Goal: Check status: Check status

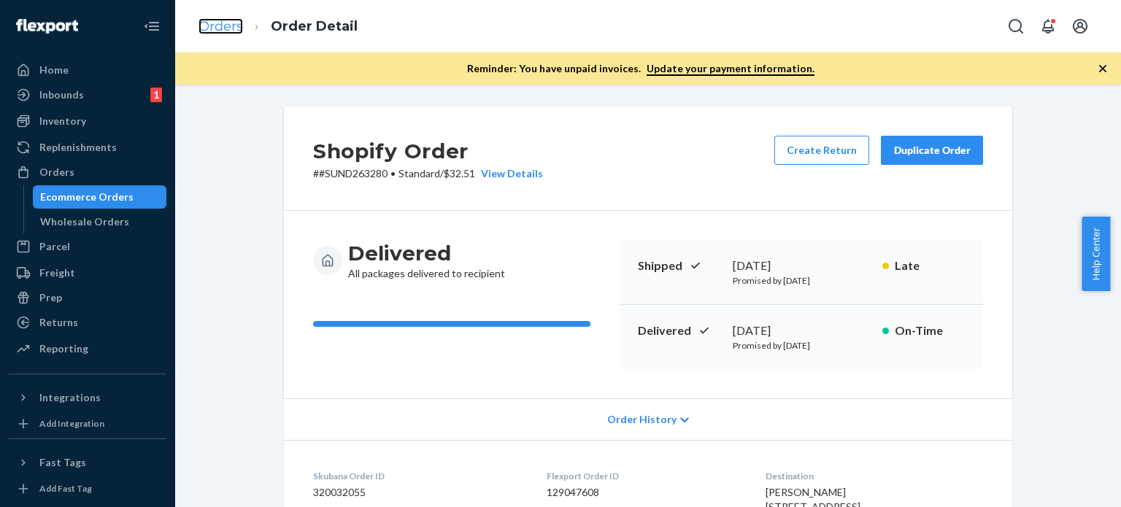
click at [223, 27] on link "Orders" at bounding box center [221, 26] width 45 height 16
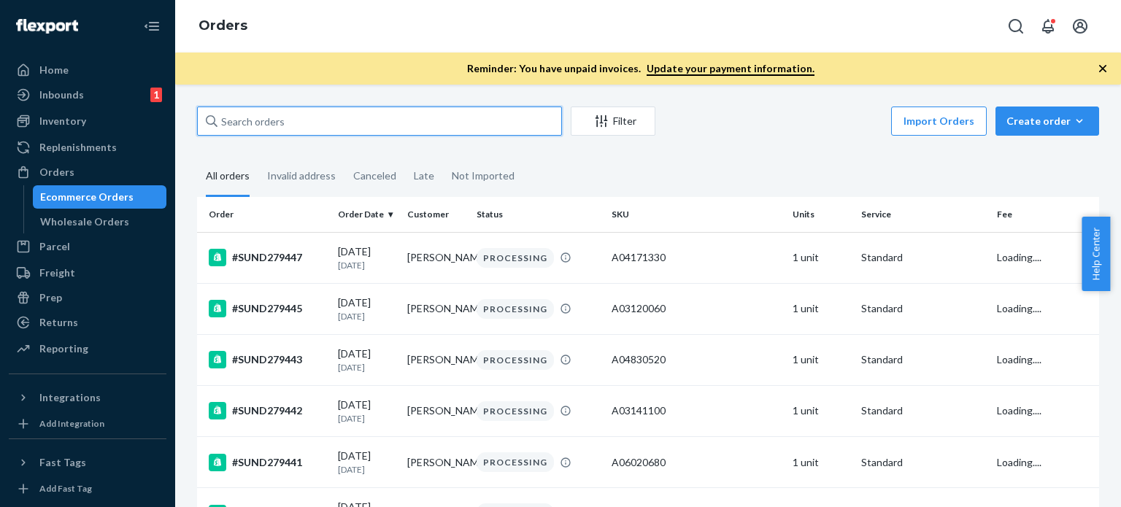
click at [304, 118] on input "text" at bounding box center [379, 121] width 365 height 29
paste input "#SUND278763 Complete"
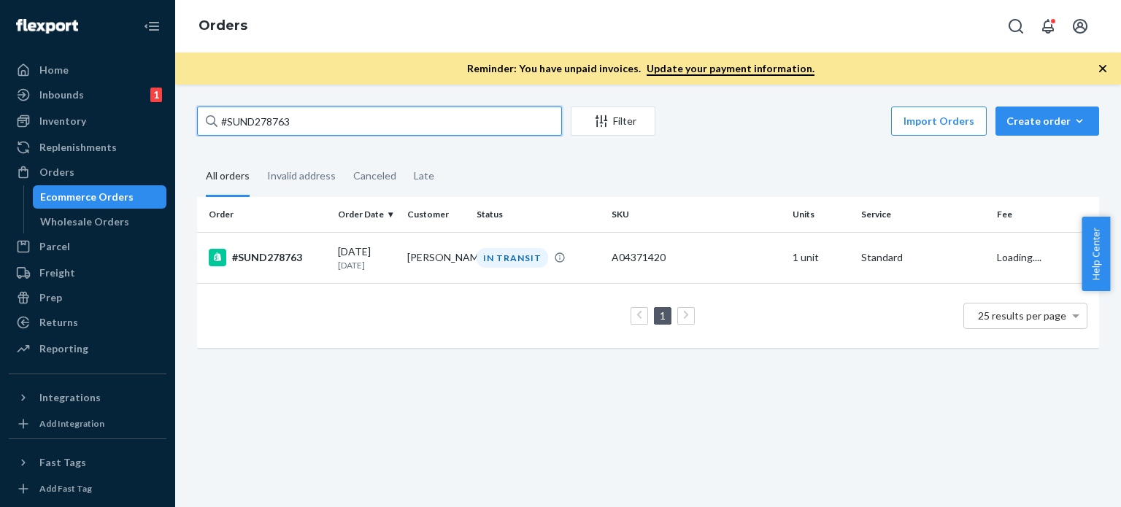
type input "#SUND278763"
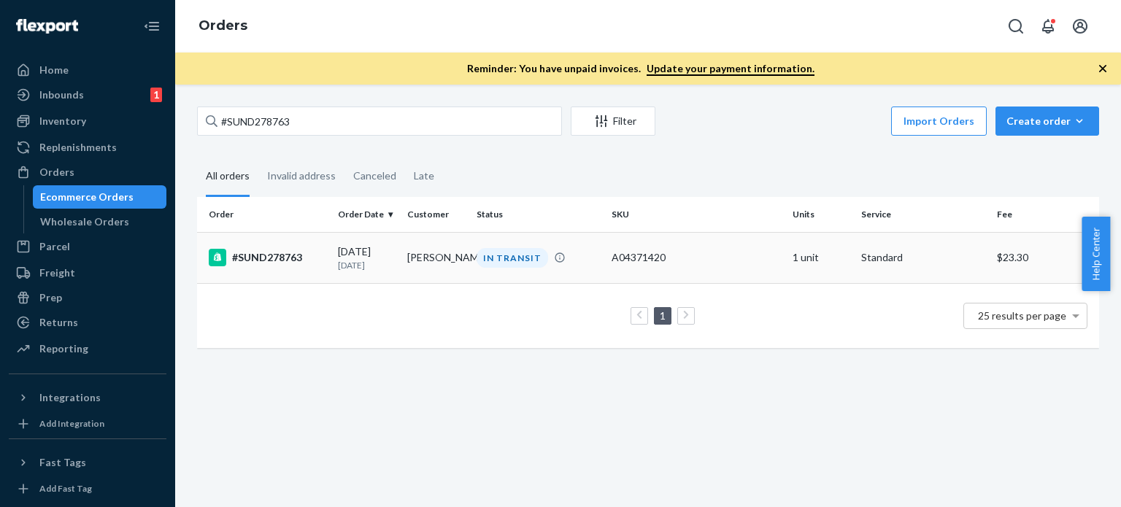
click at [463, 239] on td "[PERSON_NAME]" at bounding box center [435, 257] width 69 height 51
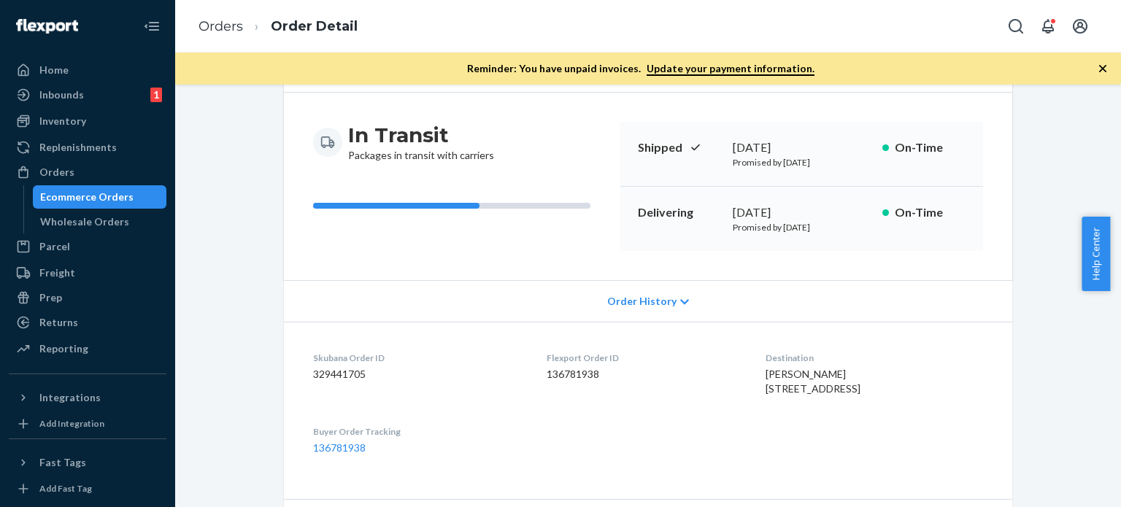
scroll to position [438, 0]
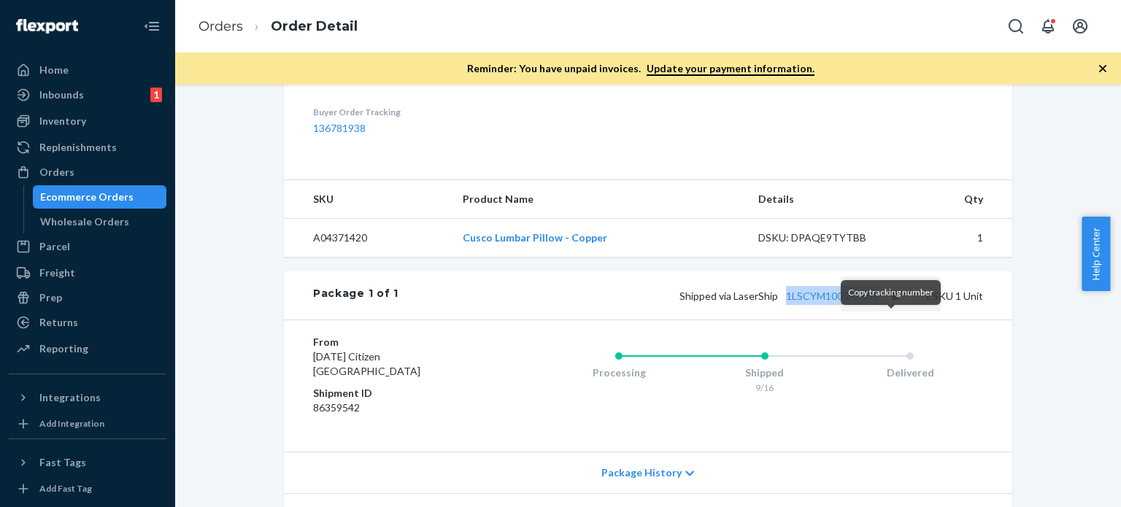
drag, startPoint x: 789, startPoint y: 310, endPoint x: 888, endPoint y: 318, distance: 99.5
click at [888, 318] on div "Package 1 of 1 Shipped via LaserShip 1LSCYM1005FX46V 1 SKU 1 Unit" at bounding box center [648, 296] width 728 height 48
click at [861, 302] on link "1LSCYM1005FX46V" at bounding box center [832, 296] width 93 height 12
click at [219, 31] on link "Orders" at bounding box center [221, 26] width 45 height 16
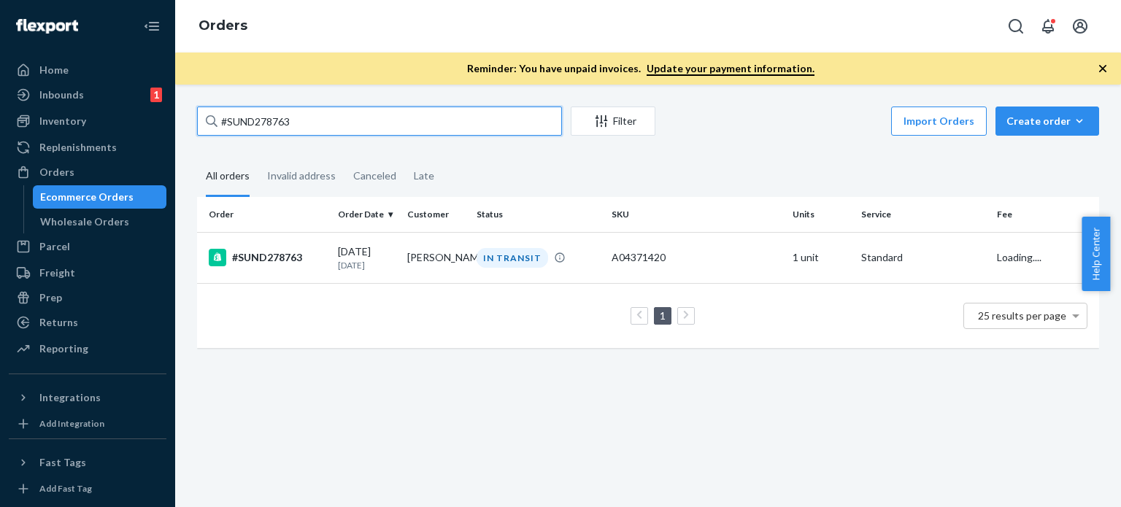
drag, startPoint x: 312, startPoint y: 124, endPoint x: 168, endPoint y: 116, distance: 144.7
click at [168, 116] on div "Home Inbounds 1 Shipping Plans Problems 1 Inventory Products Replenishments Ord…" at bounding box center [560, 253] width 1121 height 507
paste input "680 Complete"
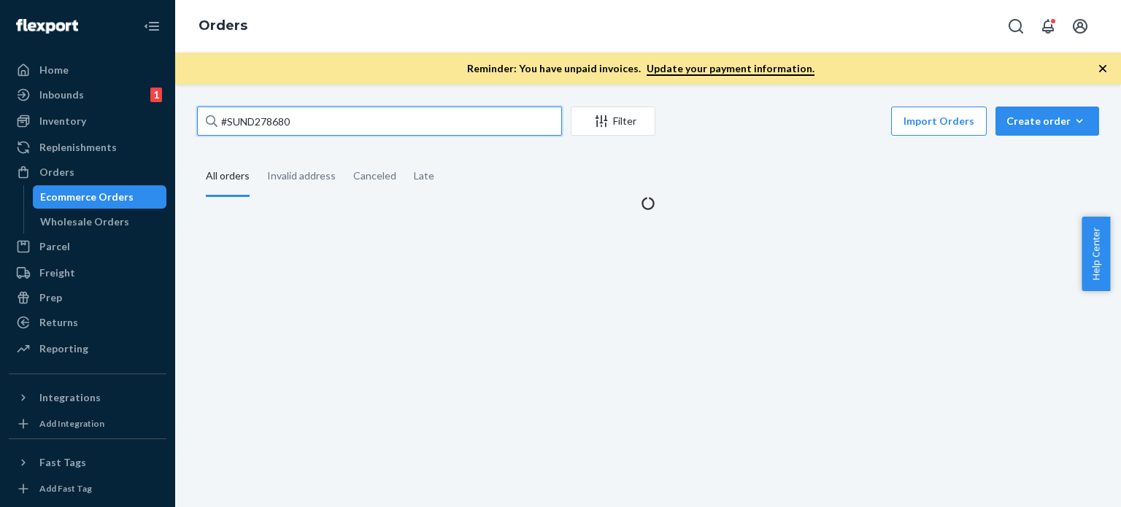
type input "#SUND278680"
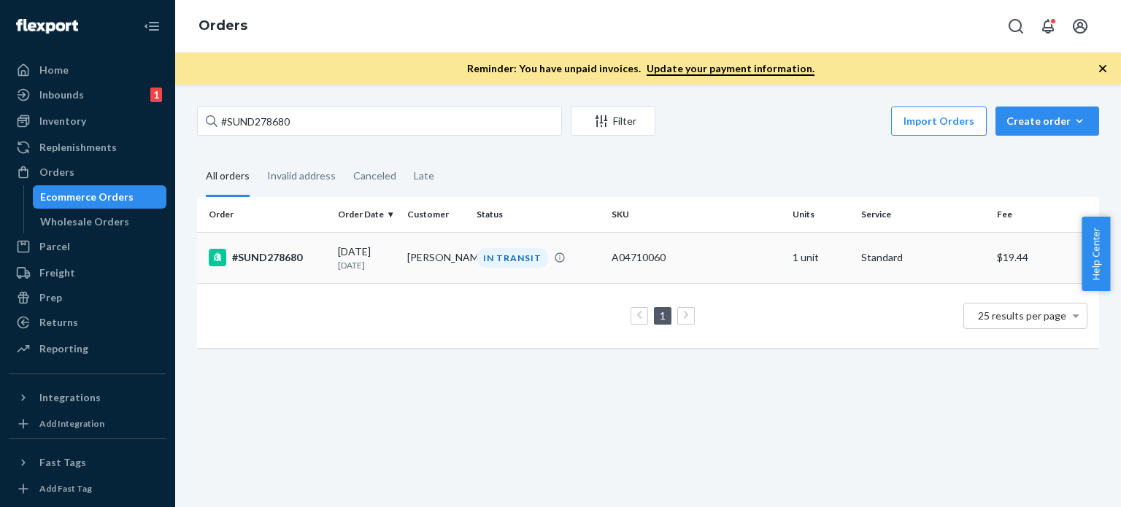
click at [465, 247] on td "[PERSON_NAME]" at bounding box center [435, 257] width 69 height 51
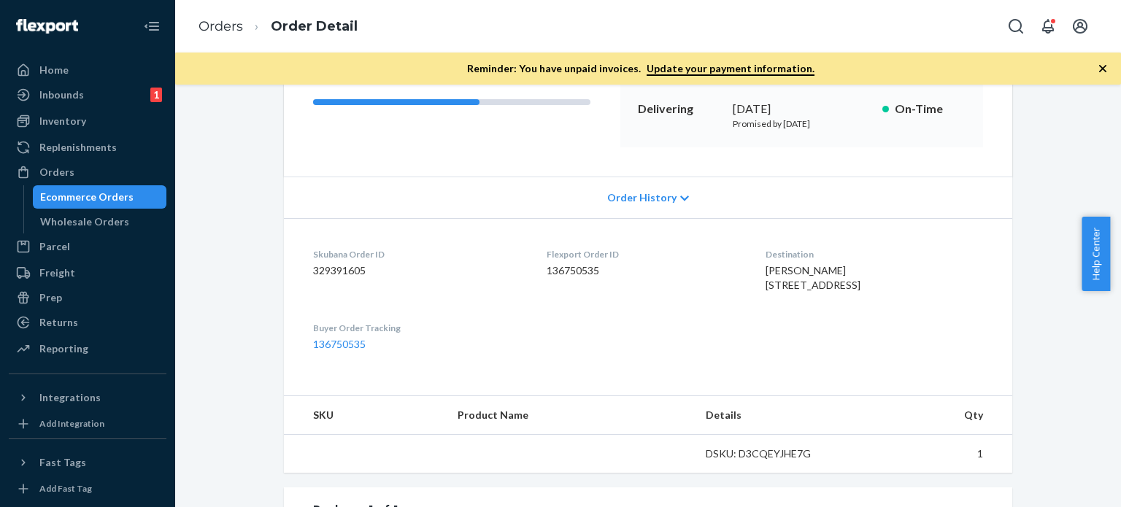
scroll to position [511, 0]
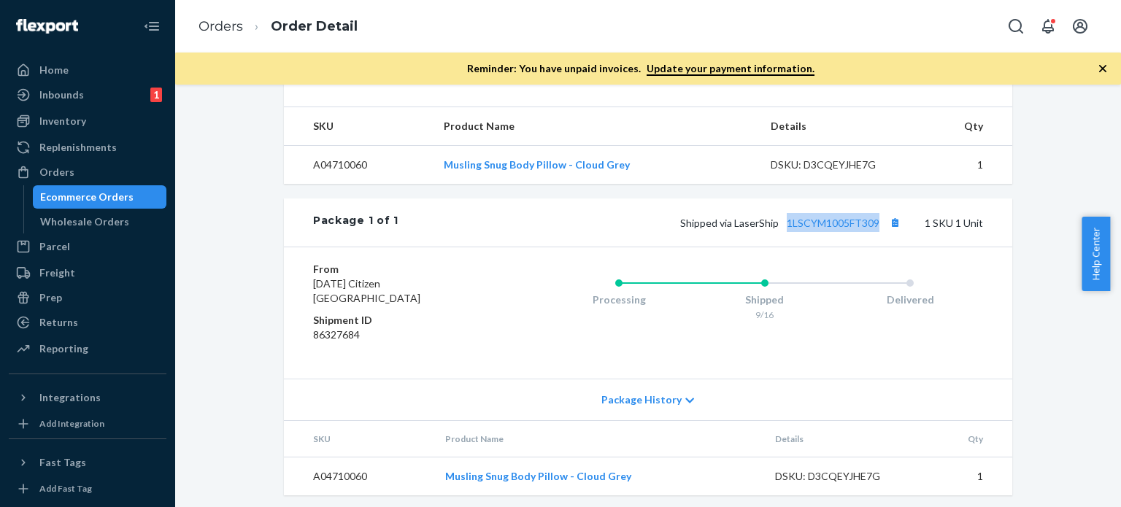
drag, startPoint x: 781, startPoint y: 232, endPoint x: 882, endPoint y: 233, distance: 100.7
click at [882, 233] on div "Package 1 of 1 Shipped via LaserShip 1LSCYM1005FT309 1 SKU 1 Unit" at bounding box center [648, 223] width 728 height 48
drag, startPoint x: 876, startPoint y: 233, endPoint x: 788, endPoint y: 242, distance: 88.8
click at [796, 229] on span "Shipped via LaserShip 1LSCYM1005FT309" at bounding box center [792, 223] width 224 height 12
drag, startPoint x: 771, startPoint y: 228, endPoint x: 872, endPoint y: 237, distance: 101.8
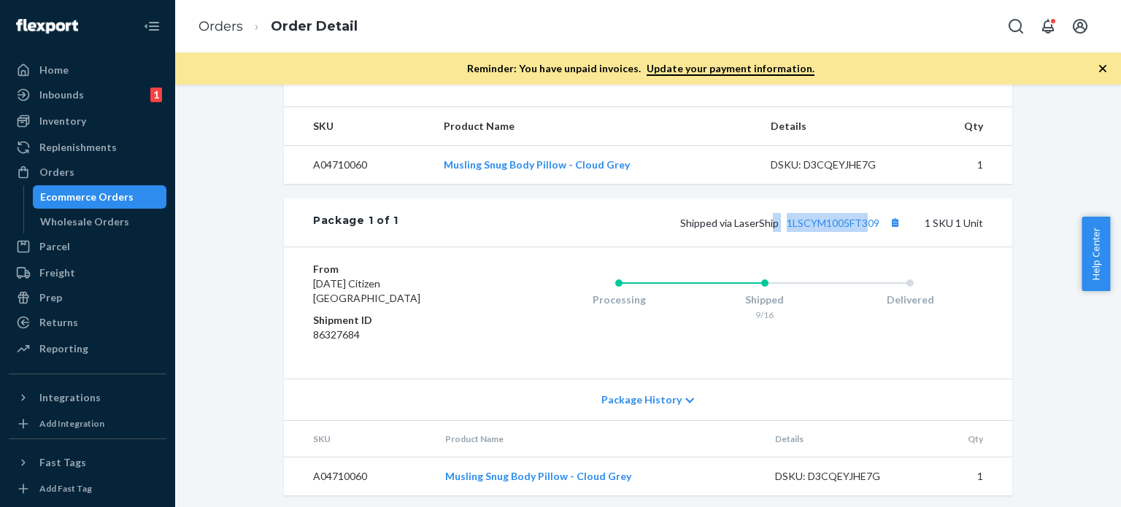
click at [872, 237] on div "Package 1 of 1 Shipped via LaserShip 1LSCYM1005FT309 1 SKU 1 Unit" at bounding box center [648, 223] width 728 height 48
click at [817, 224] on div "Shopify Order # #SUND278680 • Standard / $19.44 View Details Create Return Dupl…" at bounding box center [648, 46] width 728 height 900
drag, startPoint x: 782, startPoint y: 231, endPoint x: 875, endPoint y: 236, distance: 93.6
click at [875, 236] on div "Package 1 of 1 Shipped via LaserShip 1LSCYM1005FT309 1 SKU 1 Unit" at bounding box center [648, 223] width 728 height 48
copy link "1LSCYM1005FT309"
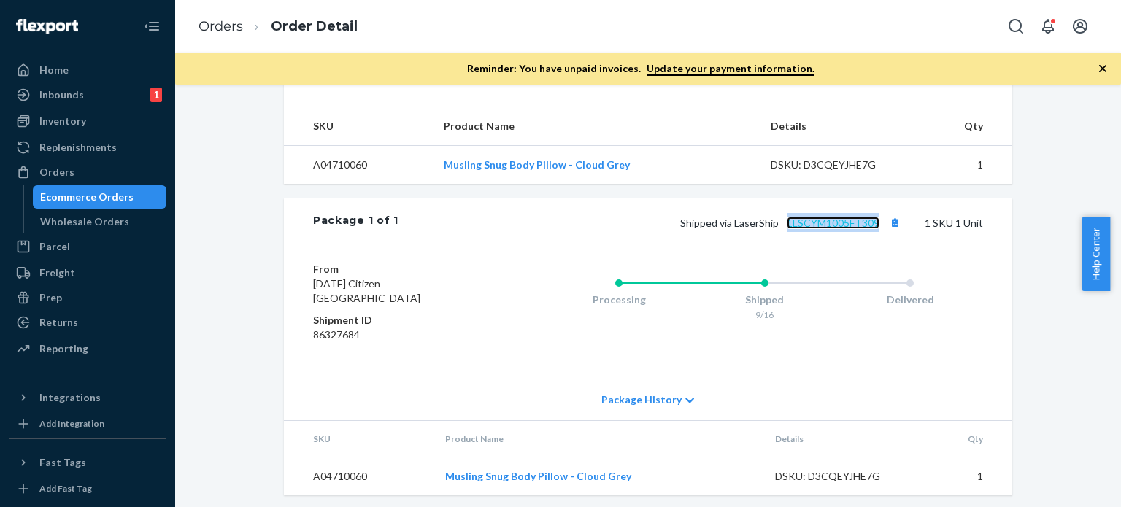
click at [835, 229] on link "1LSCYM1005FT309" at bounding box center [833, 223] width 93 height 12
click at [215, 27] on link "Orders" at bounding box center [221, 26] width 45 height 16
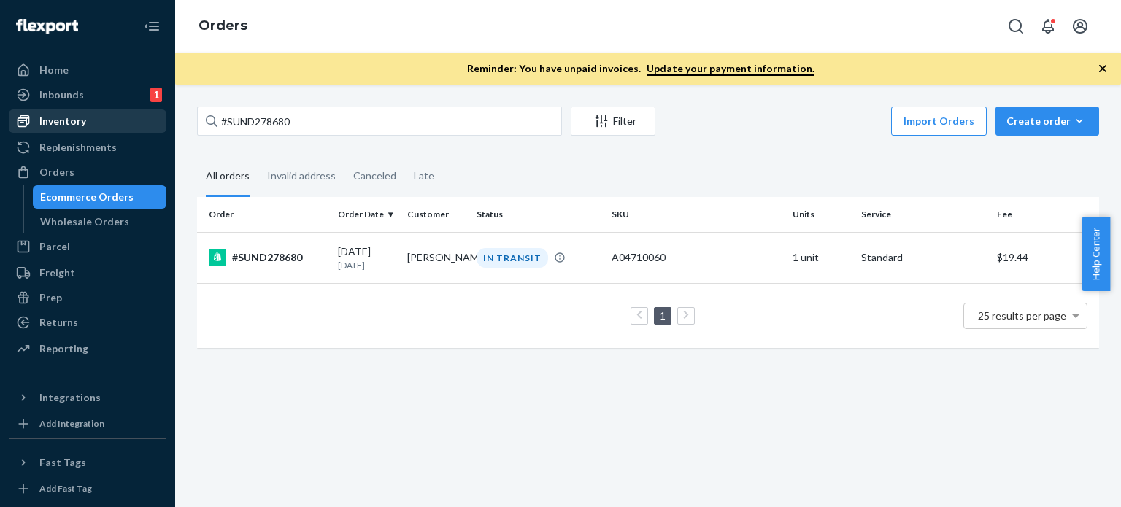
click at [64, 116] on div "Inventory" at bounding box center [62, 121] width 47 height 15
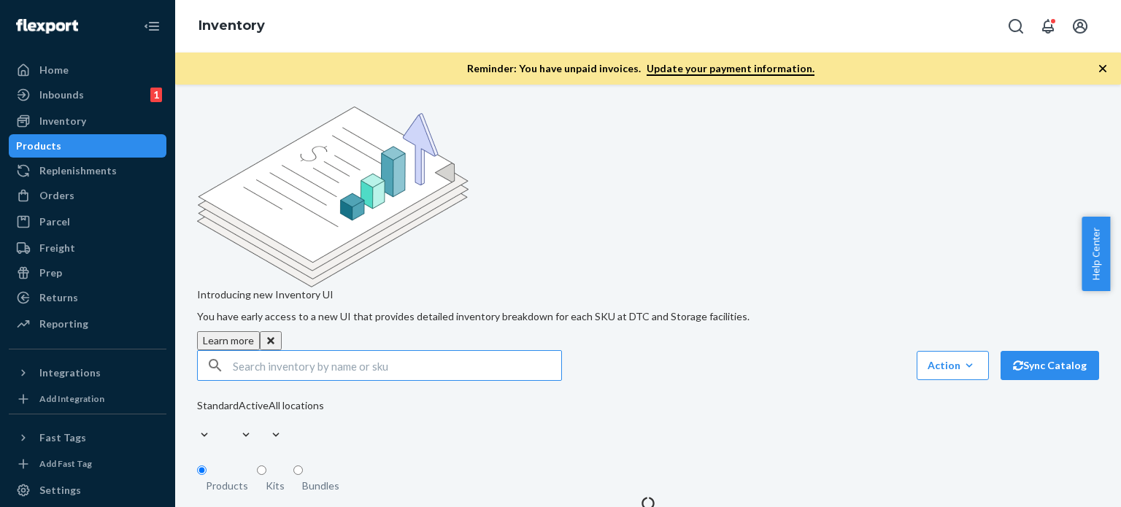
click at [335, 351] on input "text" at bounding box center [397, 365] width 328 height 29
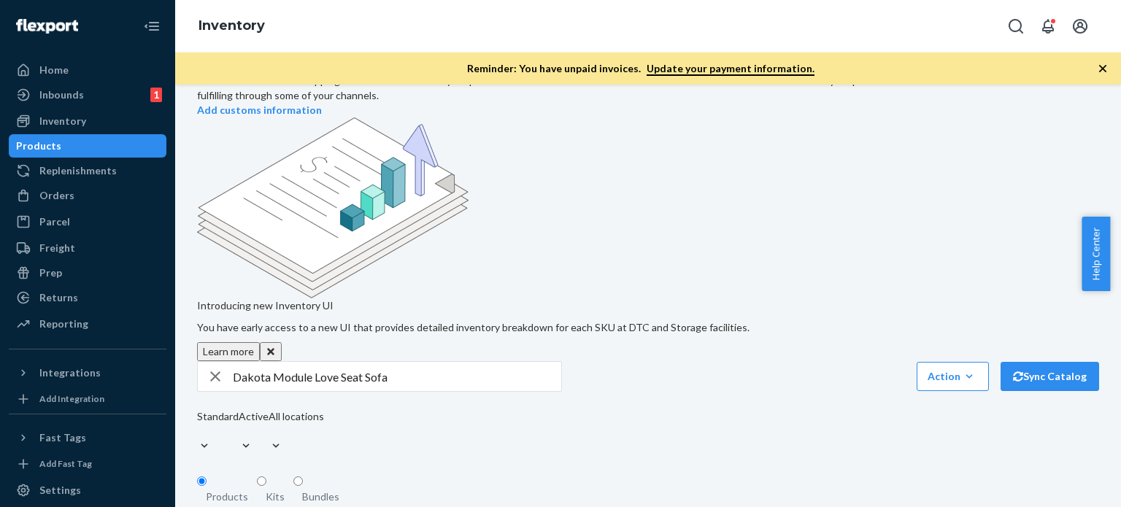
scroll to position [155, 0]
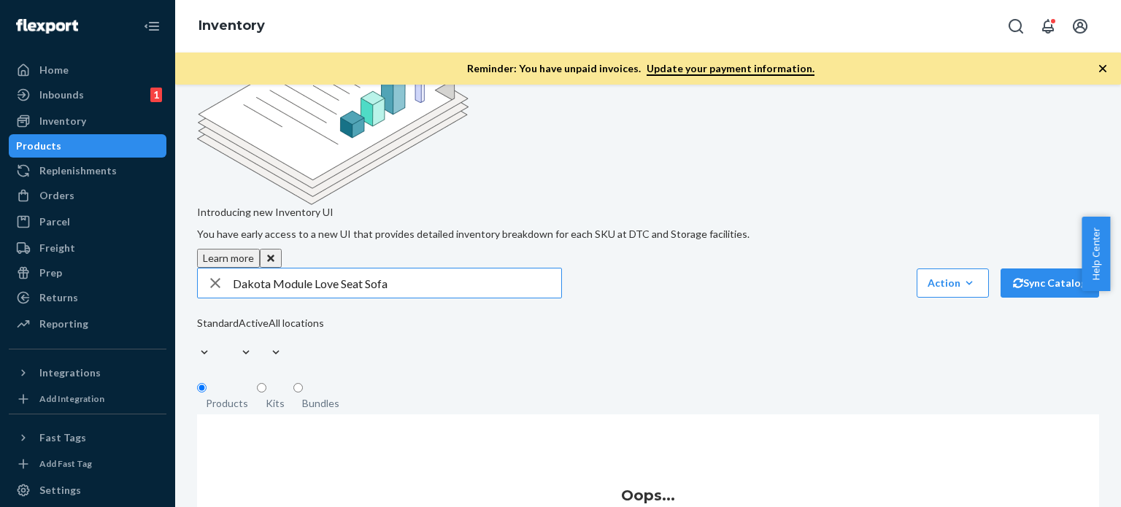
drag, startPoint x: 407, startPoint y: 190, endPoint x: 194, endPoint y: 186, distance: 212.4
click at [194, 186] on div "Missing customs information You have international shipping turned on but some …" at bounding box center [648, 278] width 924 height 655
paste input "SKU A08271800"
drag, startPoint x: 261, startPoint y: 185, endPoint x: 242, endPoint y: 184, distance: 18.3
click at [242, 269] on input "SKU A08271800" at bounding box center [397, 283] width 328 height 29
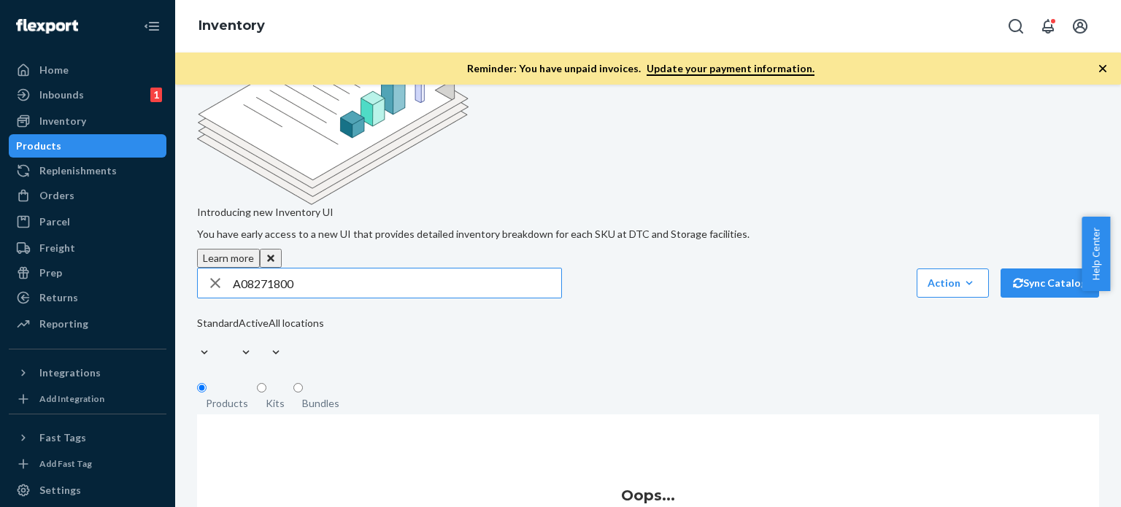
type input "A08271800"
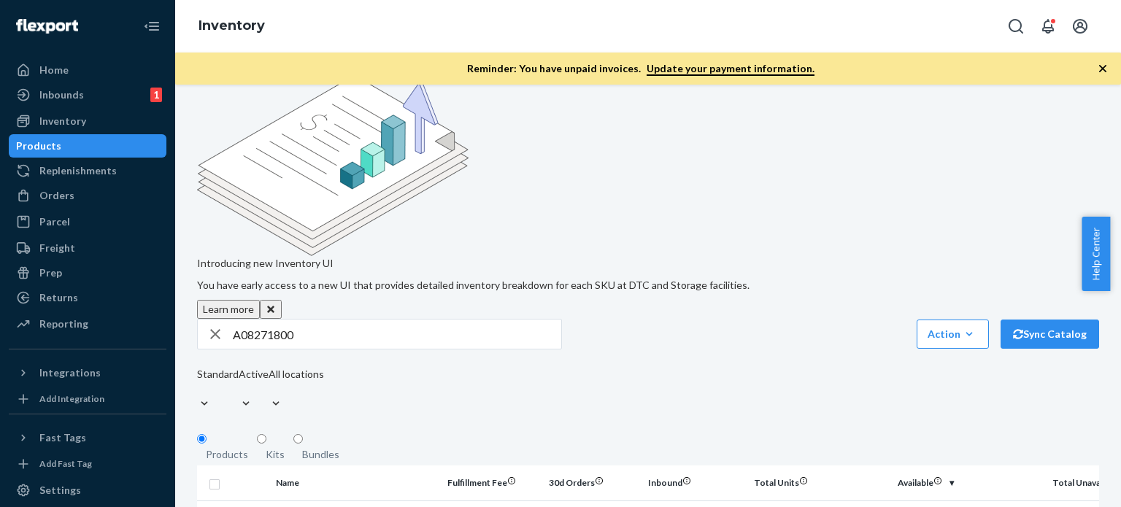
scroll to position [146, 0]
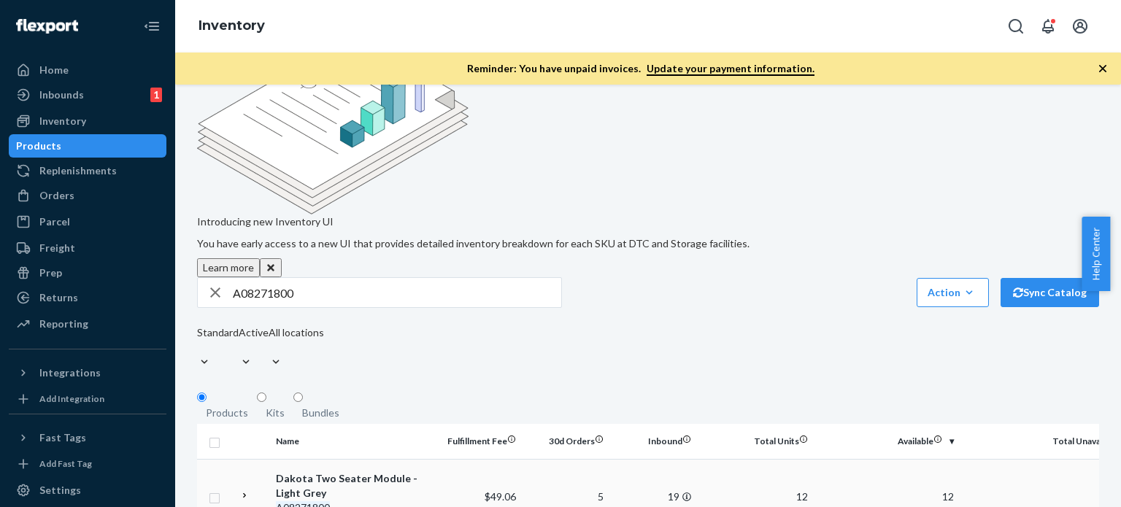
click at [453, 459] on td "$49.06" at bounding box center [478, 496] width 88 height 75
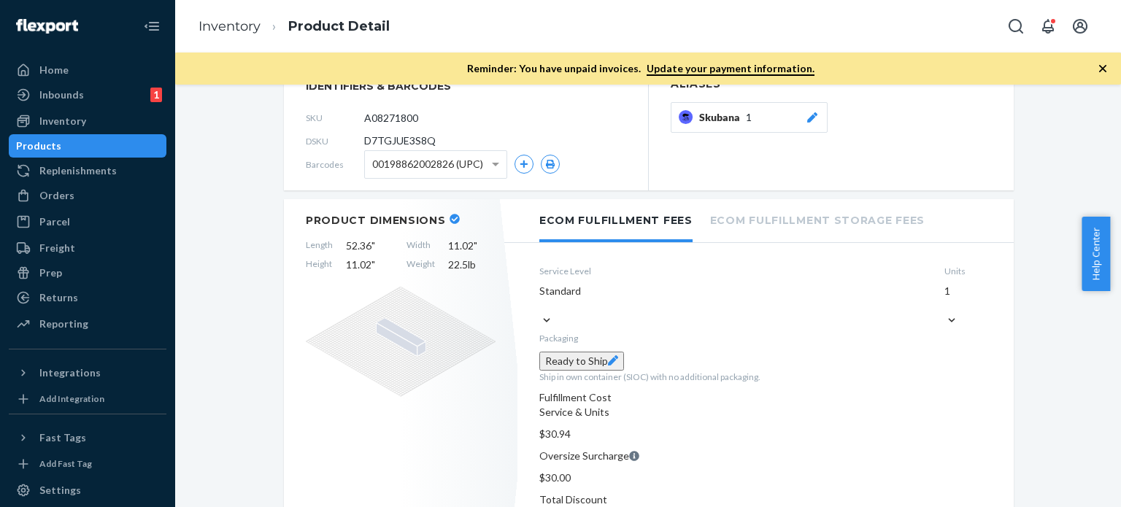
scroll to position [219, 0]
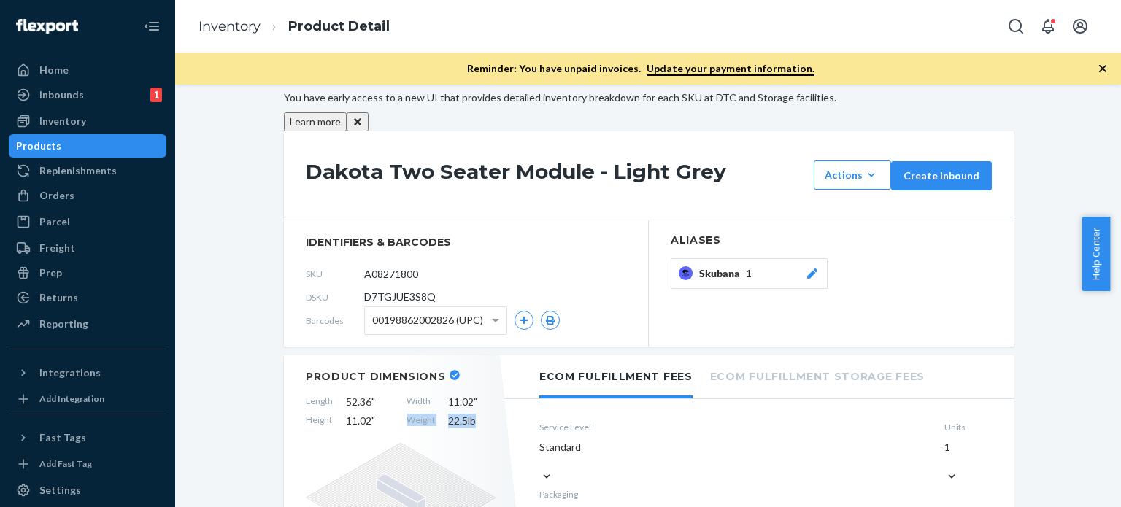
drag, startPoint x: 402, startPoint y: 283, endPoint x: 481, endPoint y: 284, distance: 78.8
click at [481, 395] on div "Length 52.36 " Width 11.02 " Height 11.02 " Weight 22.5 lb" at bounding box center [401, 412] width 190 height 34
copy div "Weight 22.5 lb"
